Goal: Information Seeking & Learning: Learn about a topic

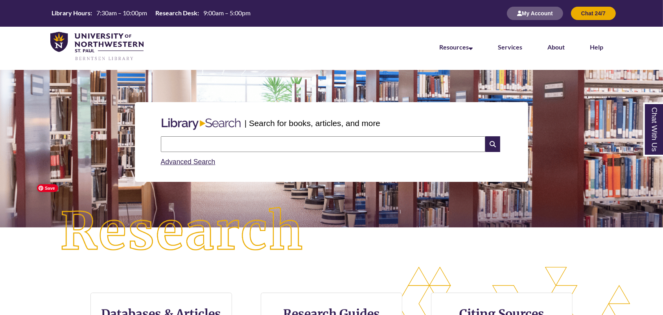
scroll to position [105, 0]
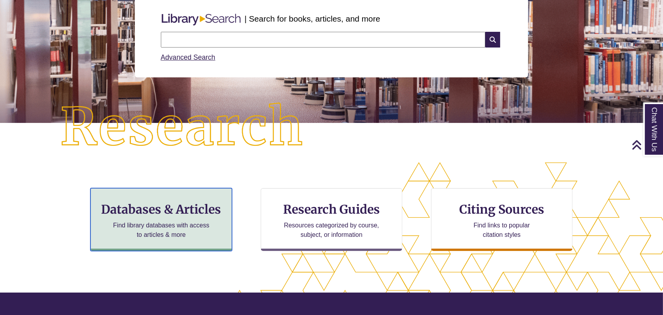
click at [181, 222] on p "Find library databases with access to articles & more" at bounding box center [161, 230] width 103 height 19
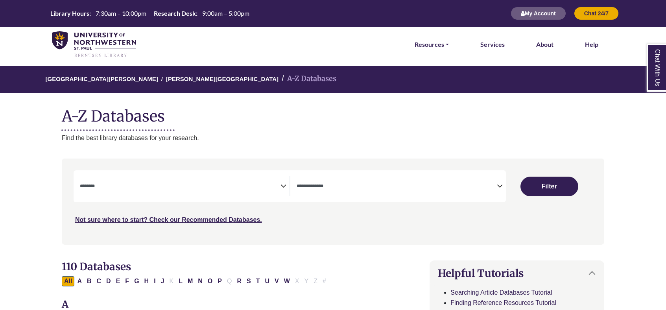
select select "Database Subject Filter"
select select "Database Types Filter"
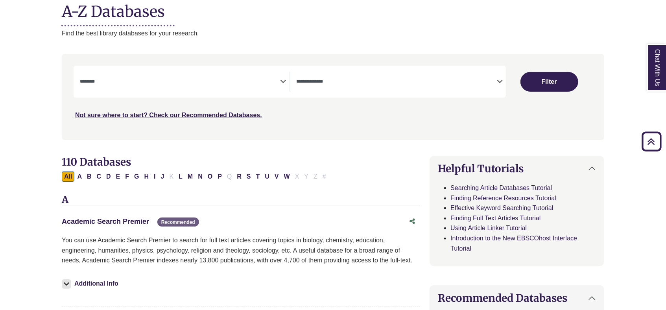
click at [110, 223] on link "Academic Search Premier This link opens in a new window" at bounding box center [105, 221] width 87 height 8
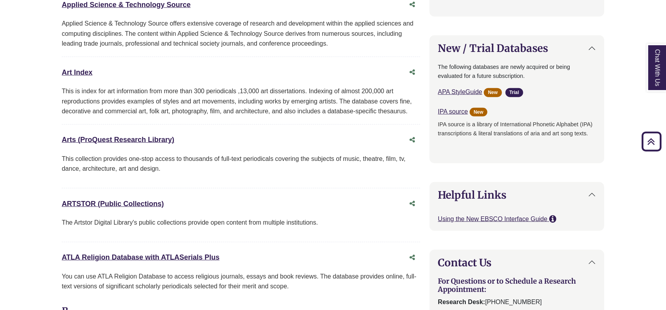
scroll to position [681, 0]
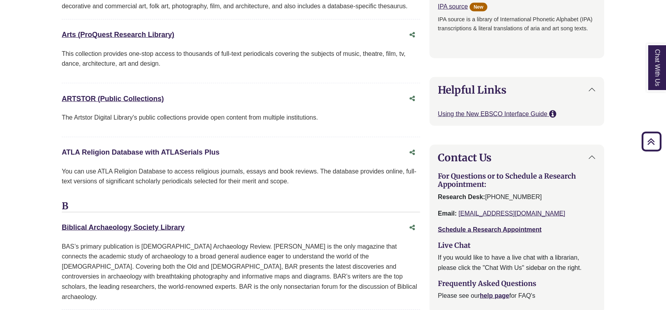
click at [101, 149] on link "ATLA Religion Database with ATLASerials Plus This link opens in a new window" at bounding box center [141, 152] width 158 height 8
